Goal: Ask a question

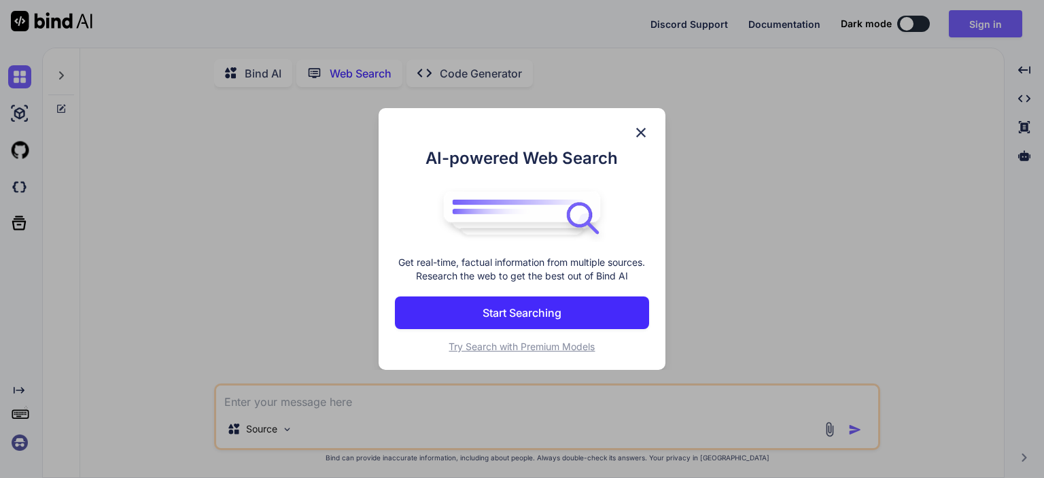
scroll to position [5, 0]
click at [646, 124] on img at bounding box center [641, 132] width 16 height 16
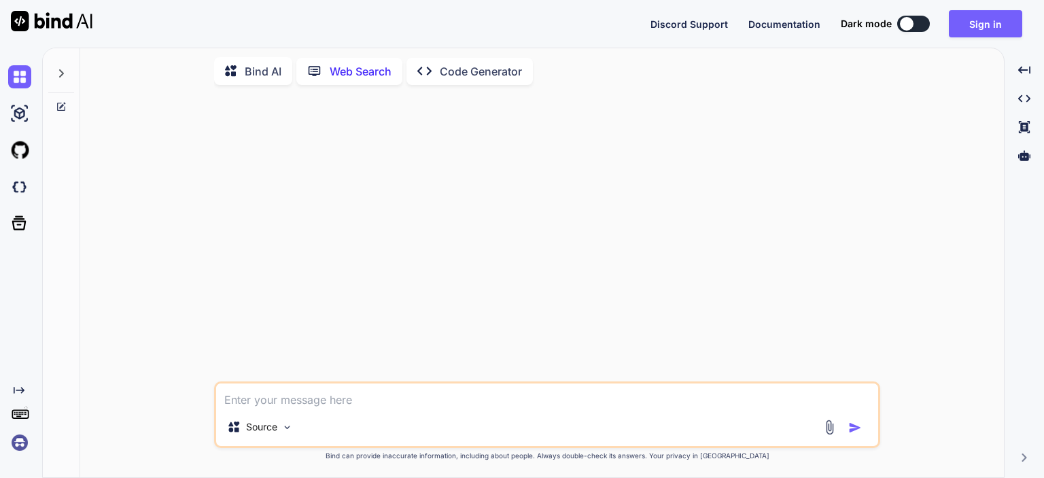
click at [925, 22] on button at bounding box center [913, 24] width 33 height 16
type textarea "x"
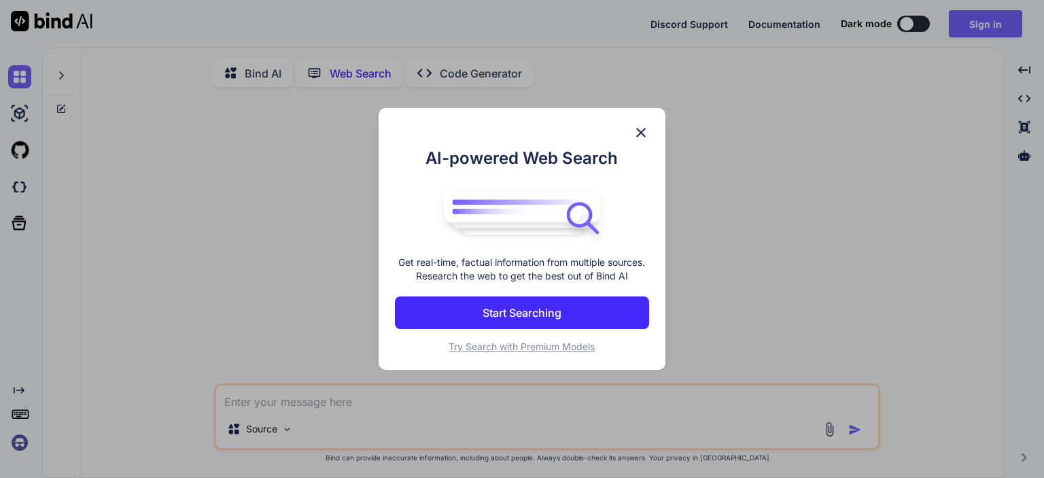
type textarea "x"
click at [645, 143] on div "AI-powered Web Search Get real-time, factual information from multiple sources.…" at bounding box center [522, 239] width 287 height 262
click at [643, 137] on img at bounding box center [641, 132] width 16 height 16
